Goal: Task Accomplishment & Management: Manage account settings

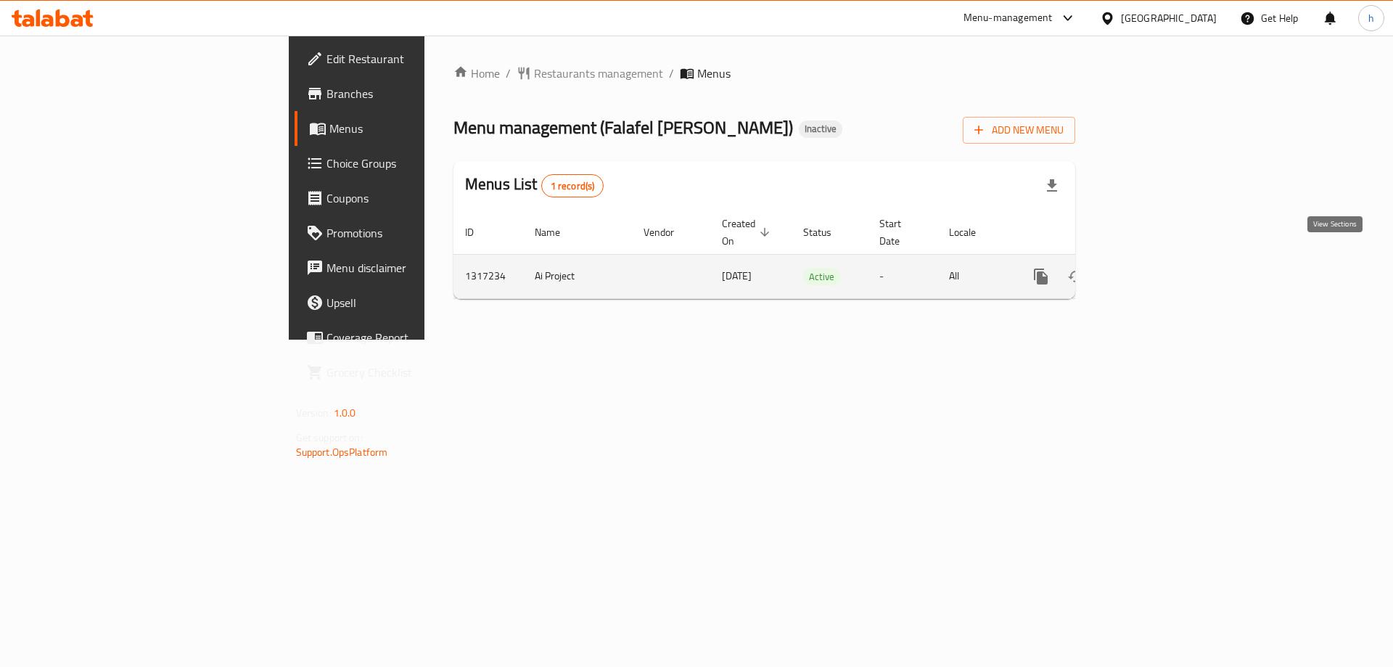
click at [1155, 268] on icon "enhanced table" at bounding box center [1145, 276] width 17 height 17
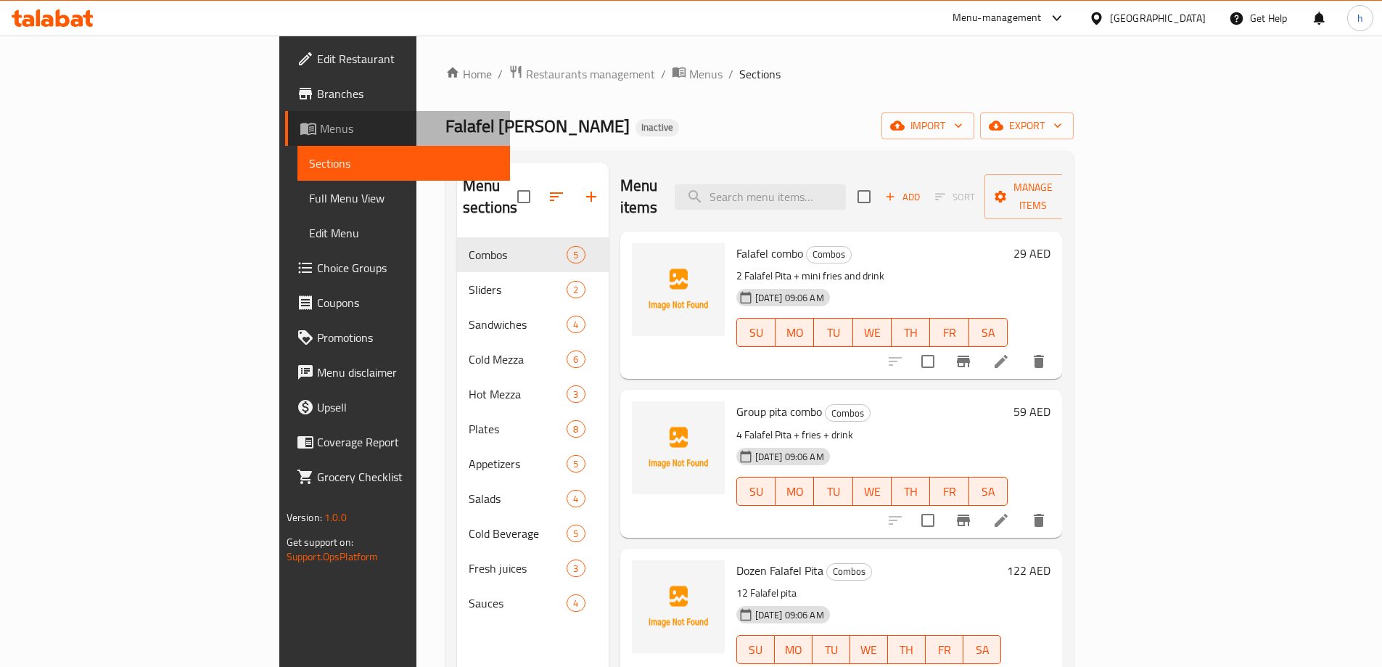
click at [320, 134] on span "Menus" at bounding box center [409, 128] width 179 height 17
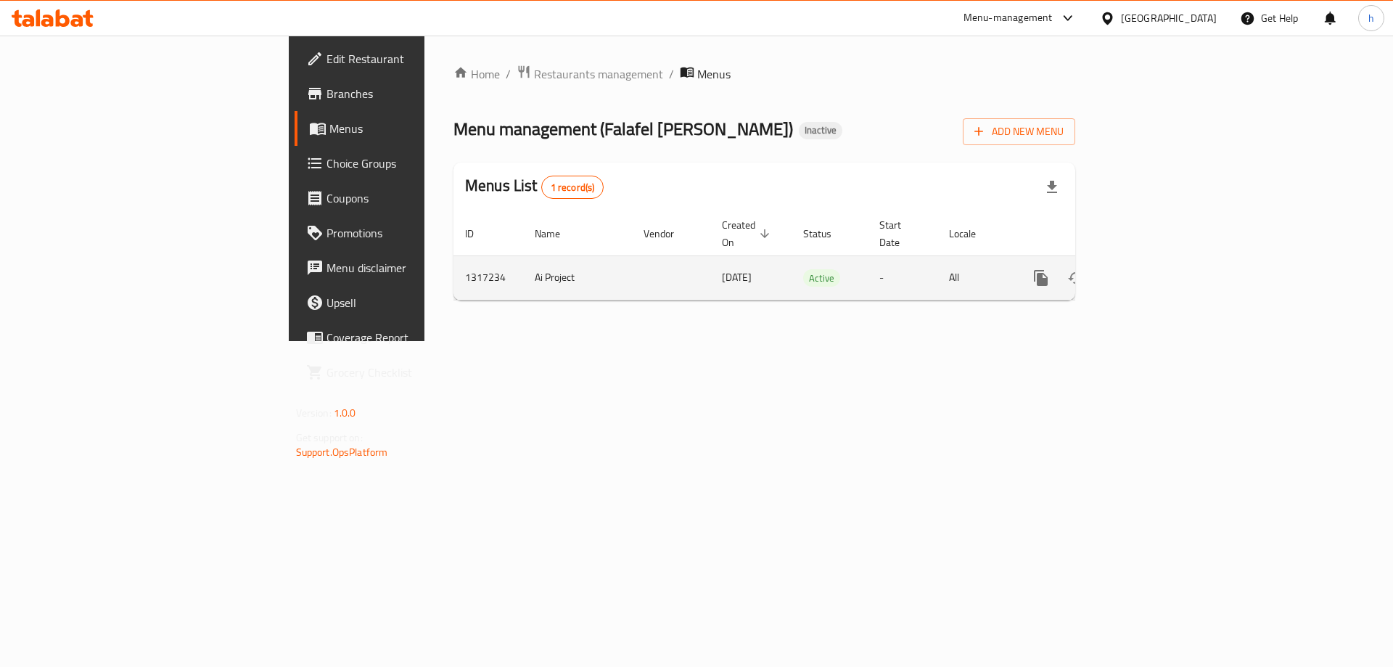
click at [1085, 269] on icon "enhanced table" at bounding box center [1075, 277] width 17 height 17
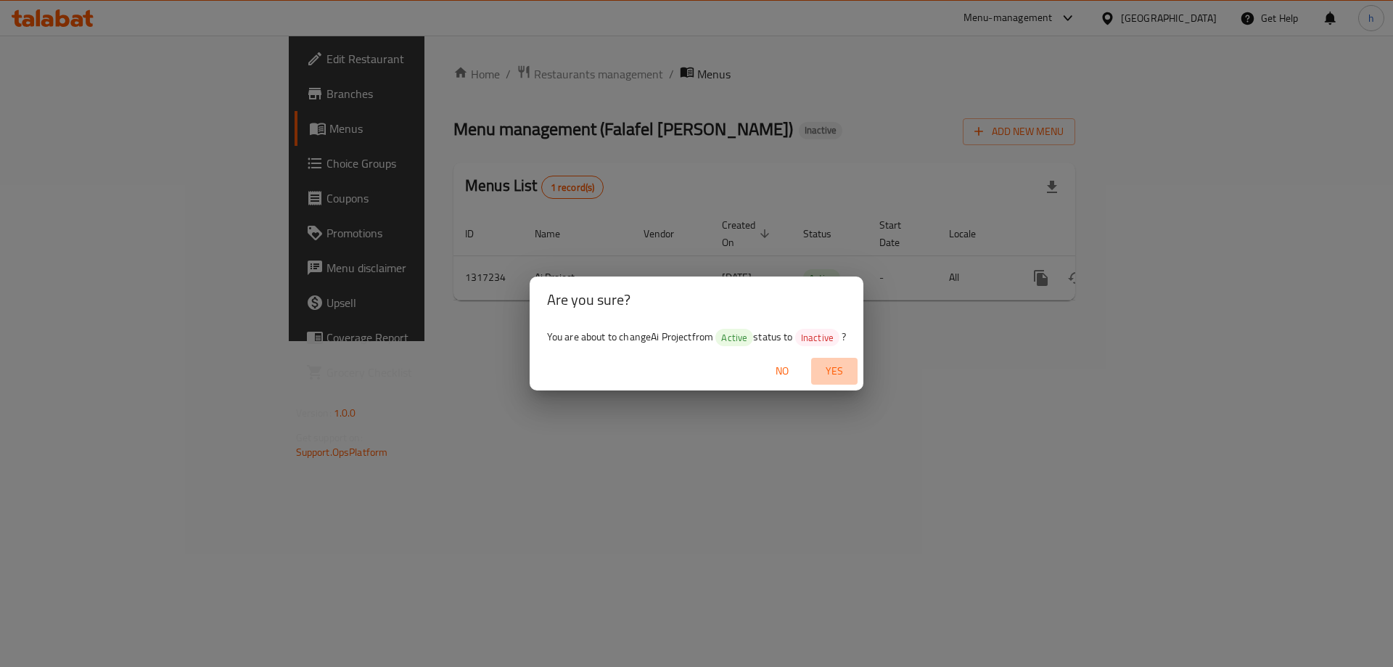
click at [836, 364] on span "Yes" at bounding box center [834, 371] width 35 height 18
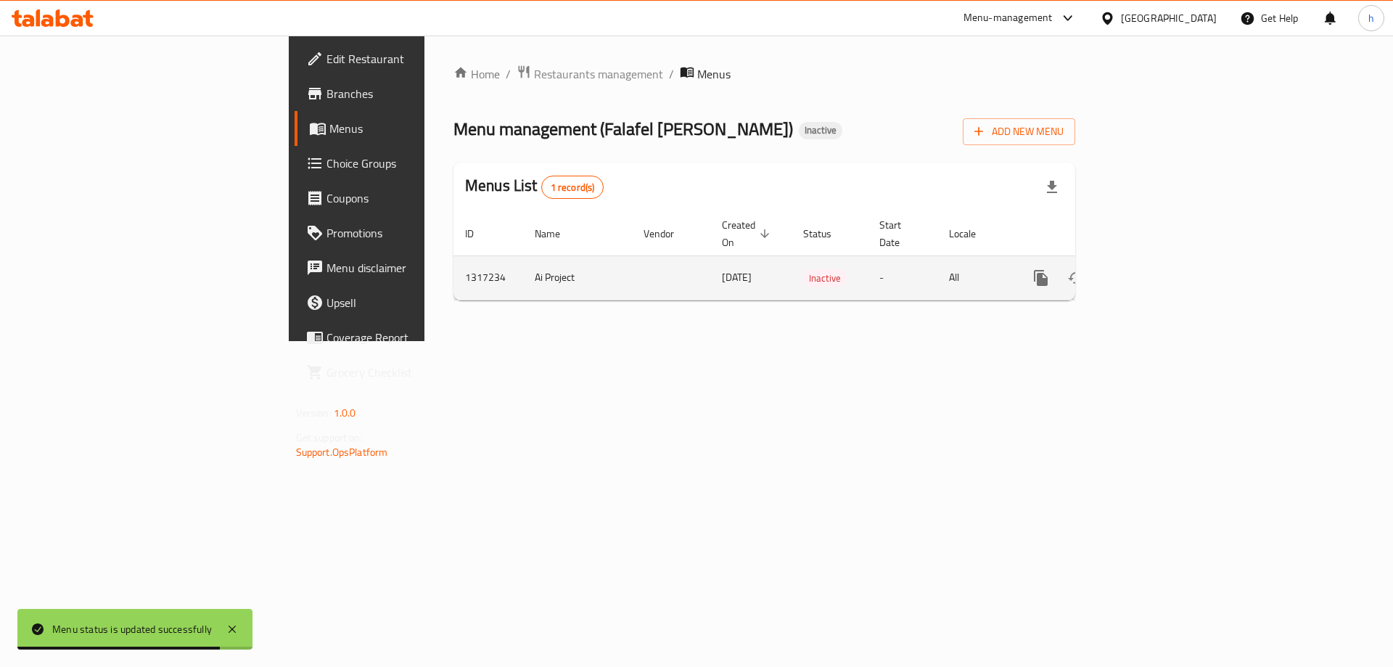
click at [1094, 261] on button "enhanced table" at bounding box center [1076, 278] width 35 height 35
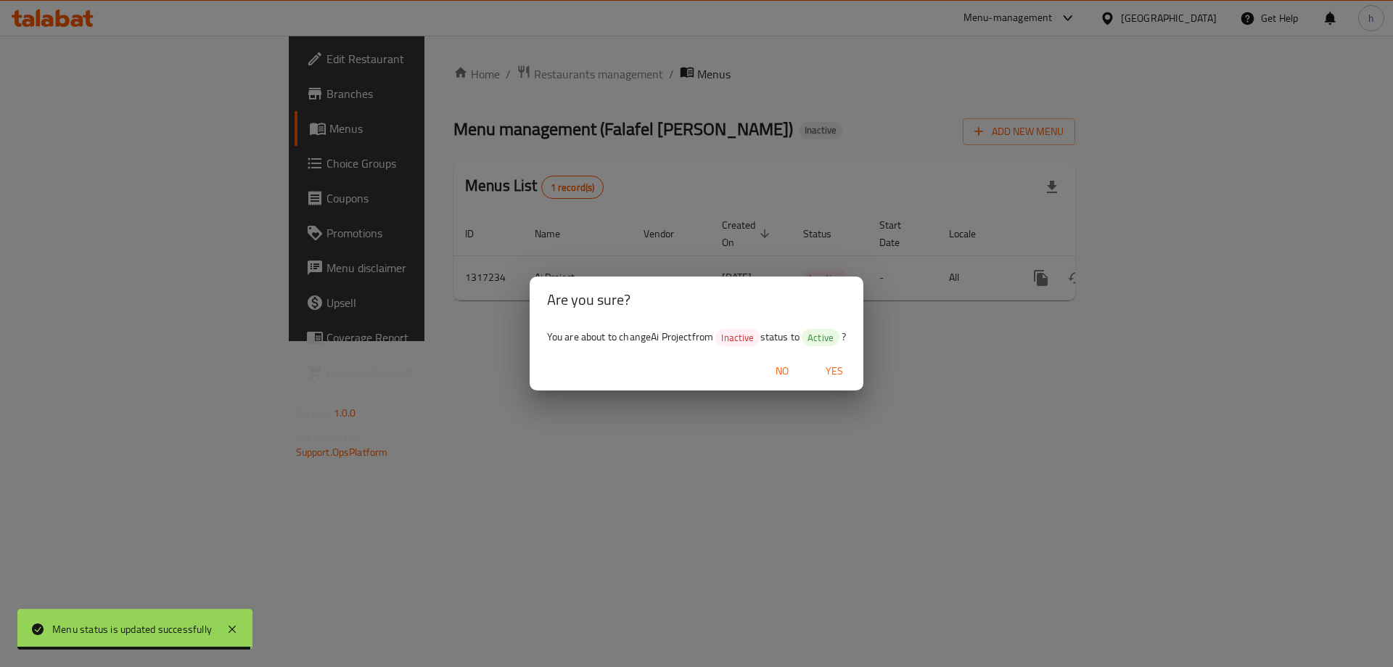
click at [834, 358] on button "Yes" at bounding box center [834, 371] width 46 height 27
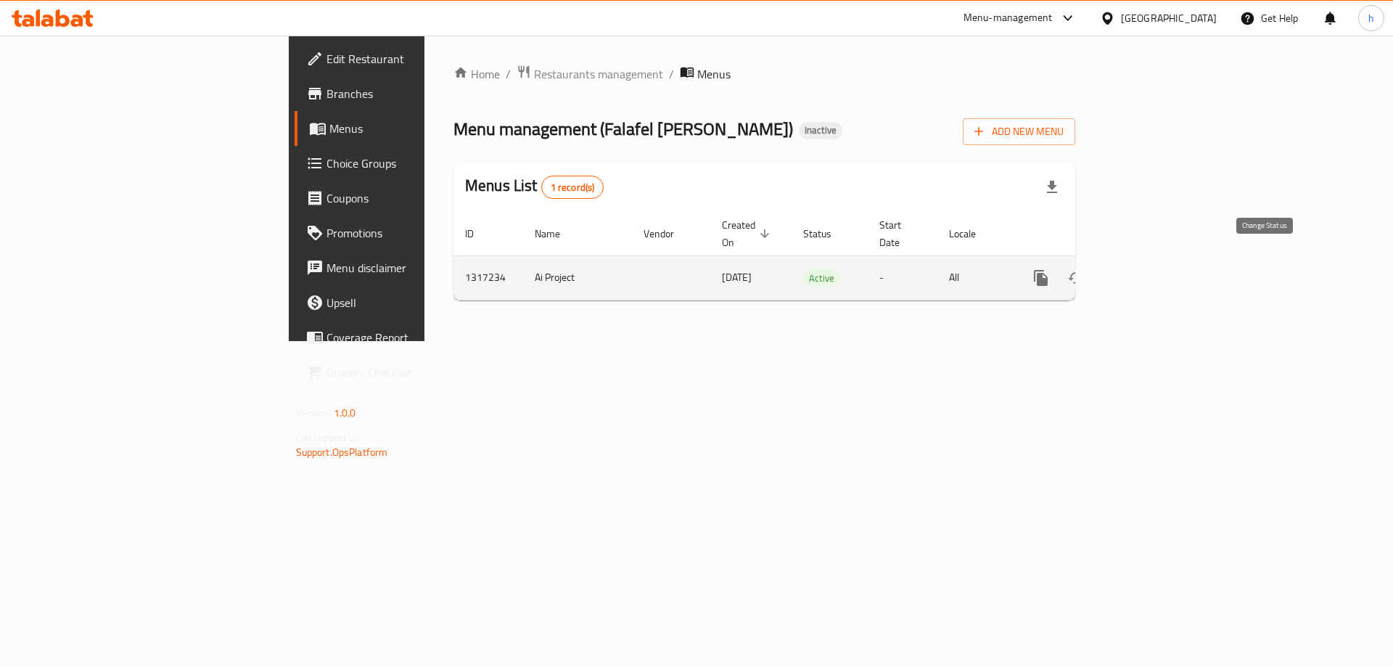
click at [1085, 269] on icon "enhanced table" at bounding box center [1075, 277] width 17 height 17
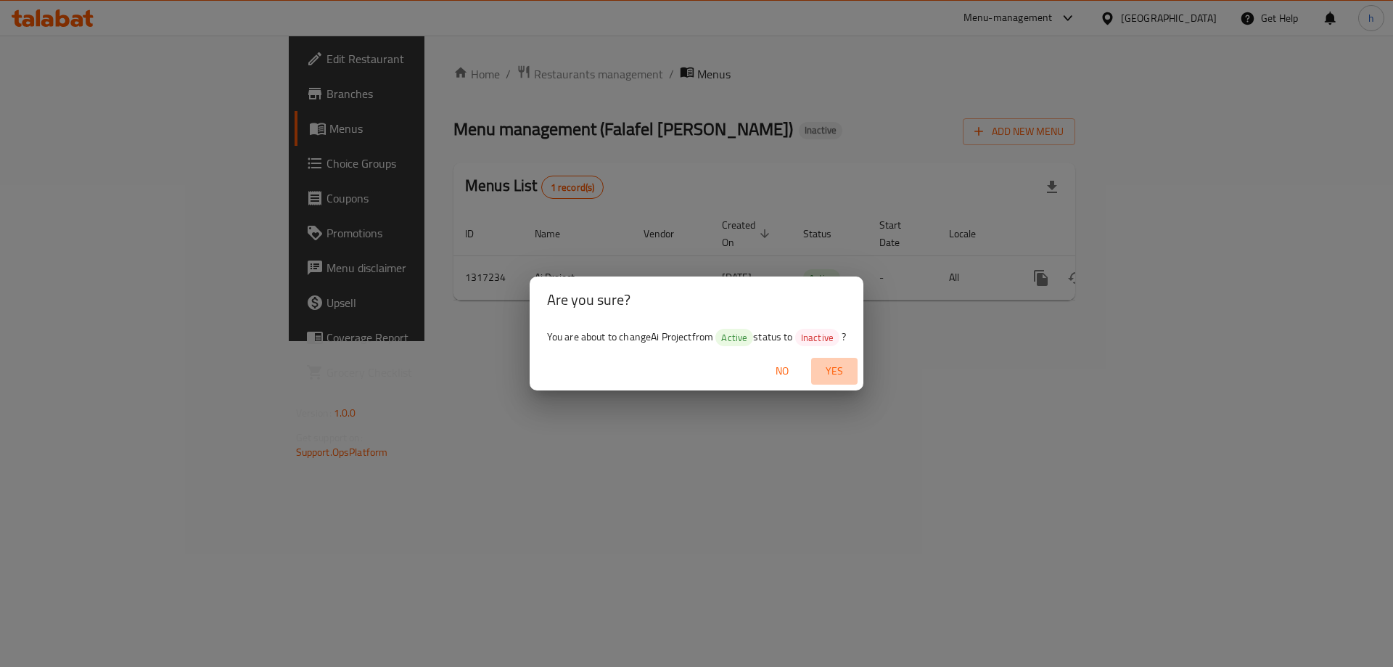
click at [827, 364] on span "Yes" at bounding box center [834, 371] width 35 height 18
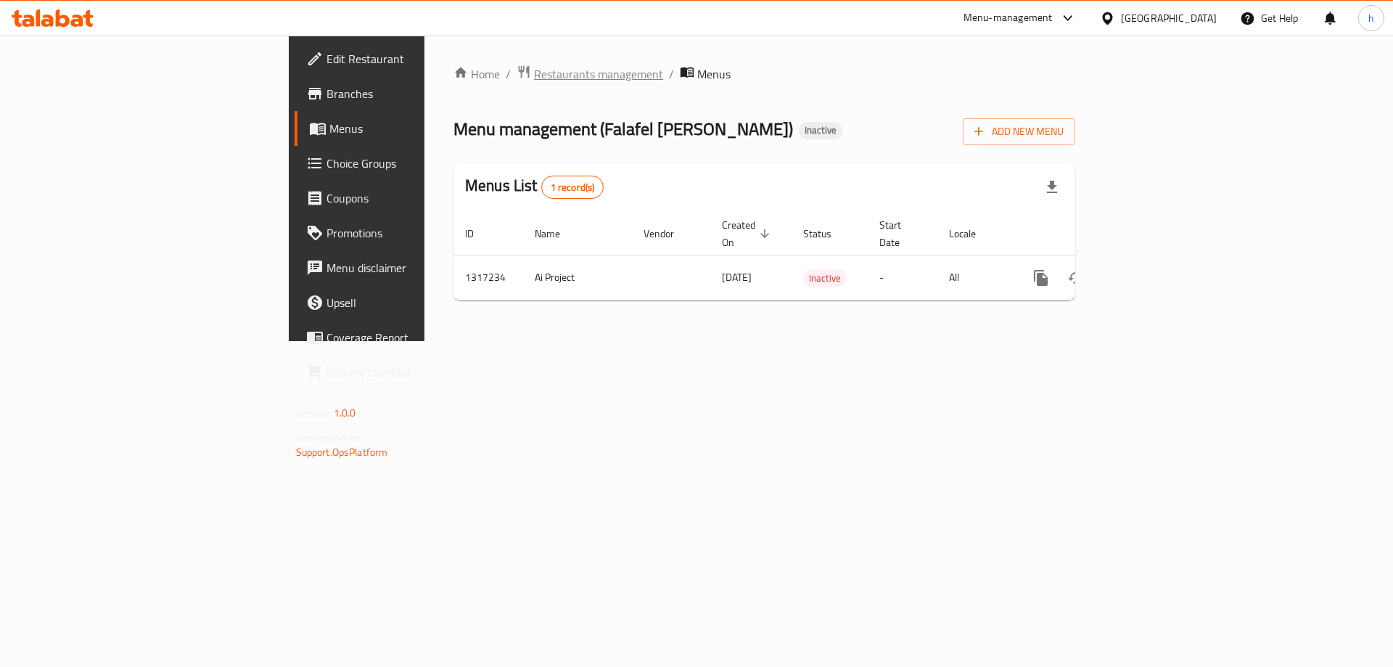
click at [534, 71] on span "Restaurants management" at bounding box center [598, 73] width 129 height 17
